Goal: Task Accomplishment & Management: Manage account settings

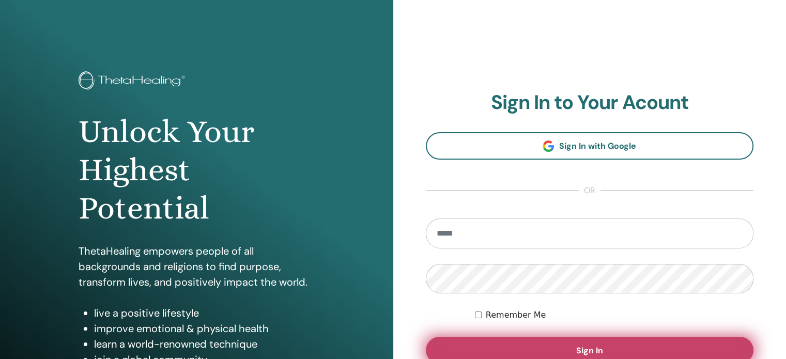
type input "**********"
click at [633, 344] on button "Sign In" at bounding box center [590, 350] width 328 height 27
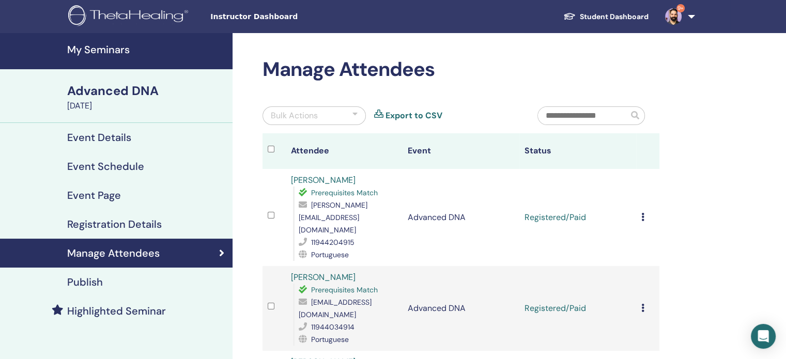
click at [643, 213] on icon at bounding box center [642, 217] width 3 height 8
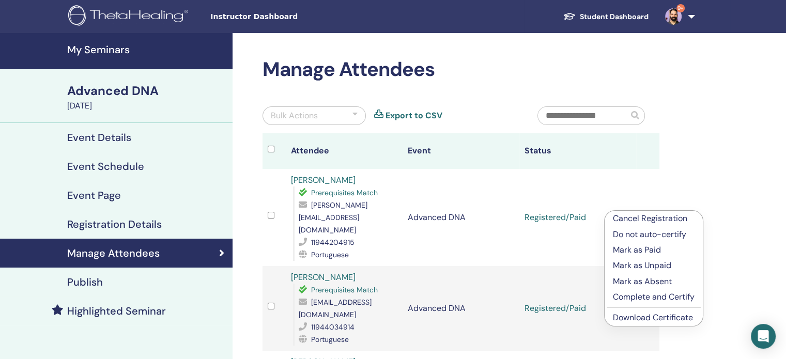
click at [673, 295] on p "Complete and Certify" at bounding box center [654, 297] width 82 height 12
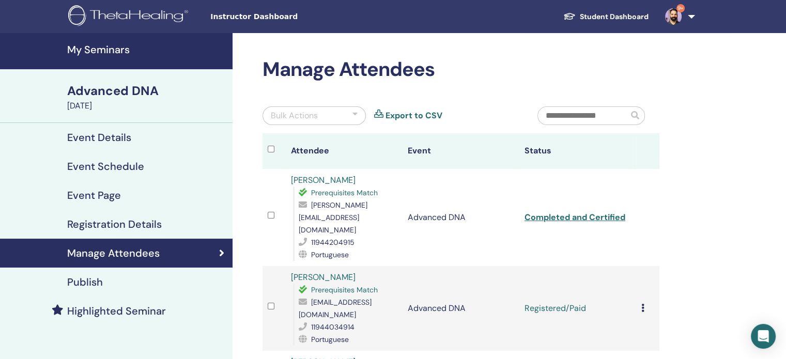
click at [643, 304] on icon at bounding box center [642, 308] width 3 height 8
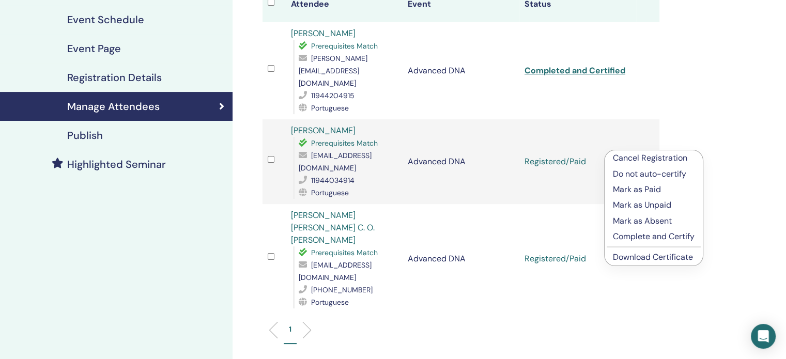
scroll to position [155, 0]
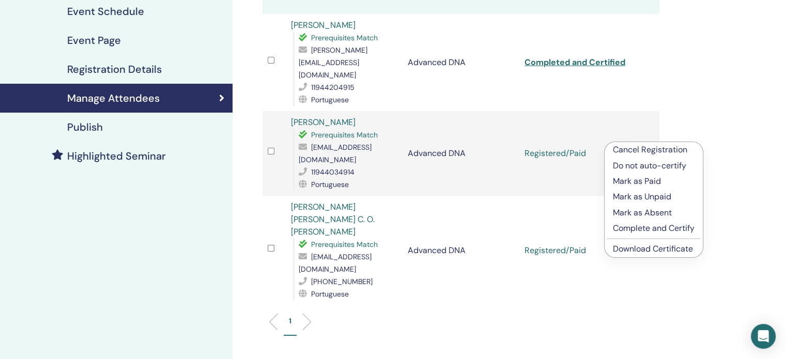
click at [691, 227] on p "Complete and Certify" at bounding box center [654, 228] width 82 height 12
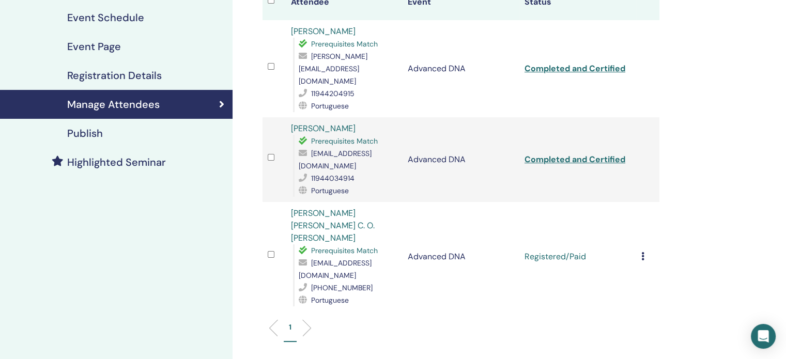
scroll to position [155, 0]
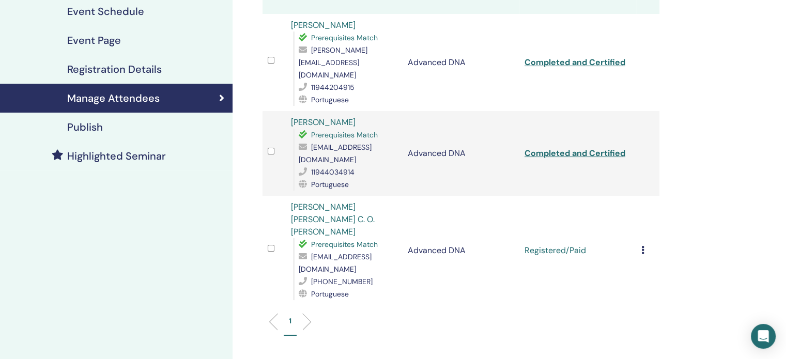
click at [643, 246] on icon at bounding box center [642, 250] width 3 height 8
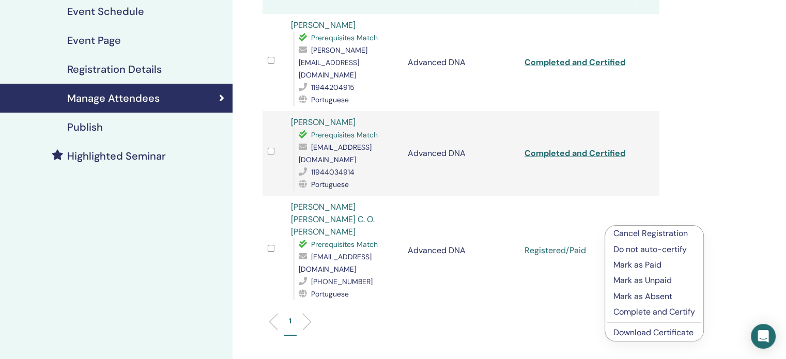
click at [656, 309] on p "Complete and Certify" at bounding box center [654, 312] width 82 height 12
